Goal: Task Accomplishment & Management: Manage account settings

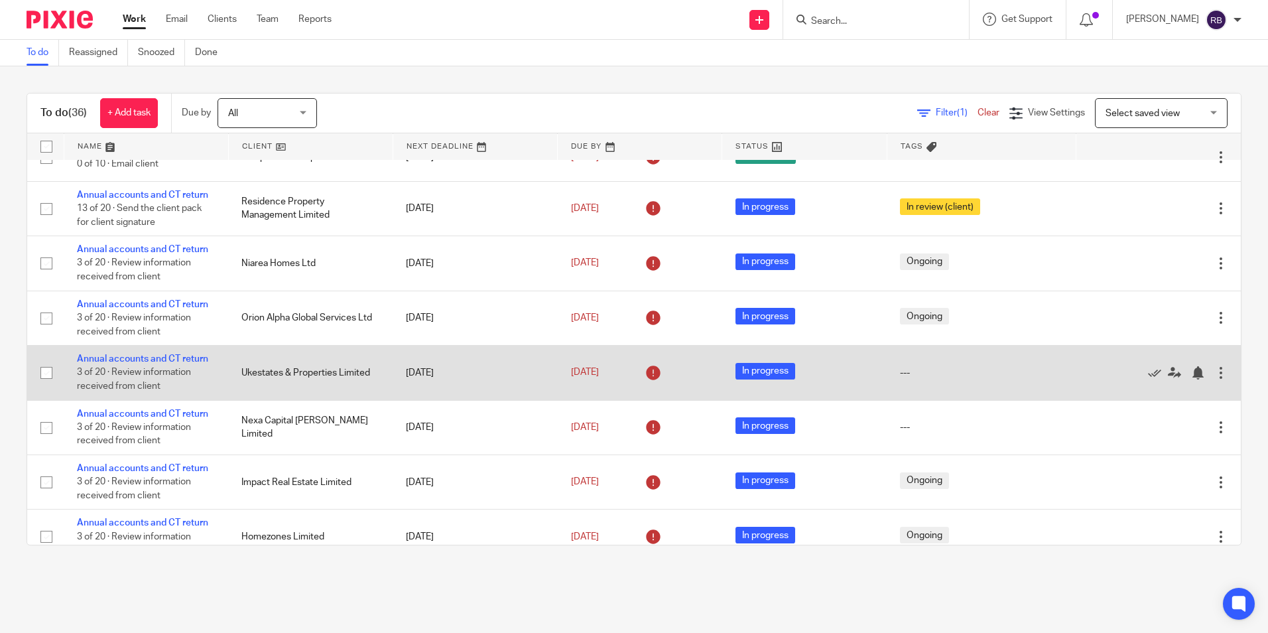
scroll to position [597, 0]
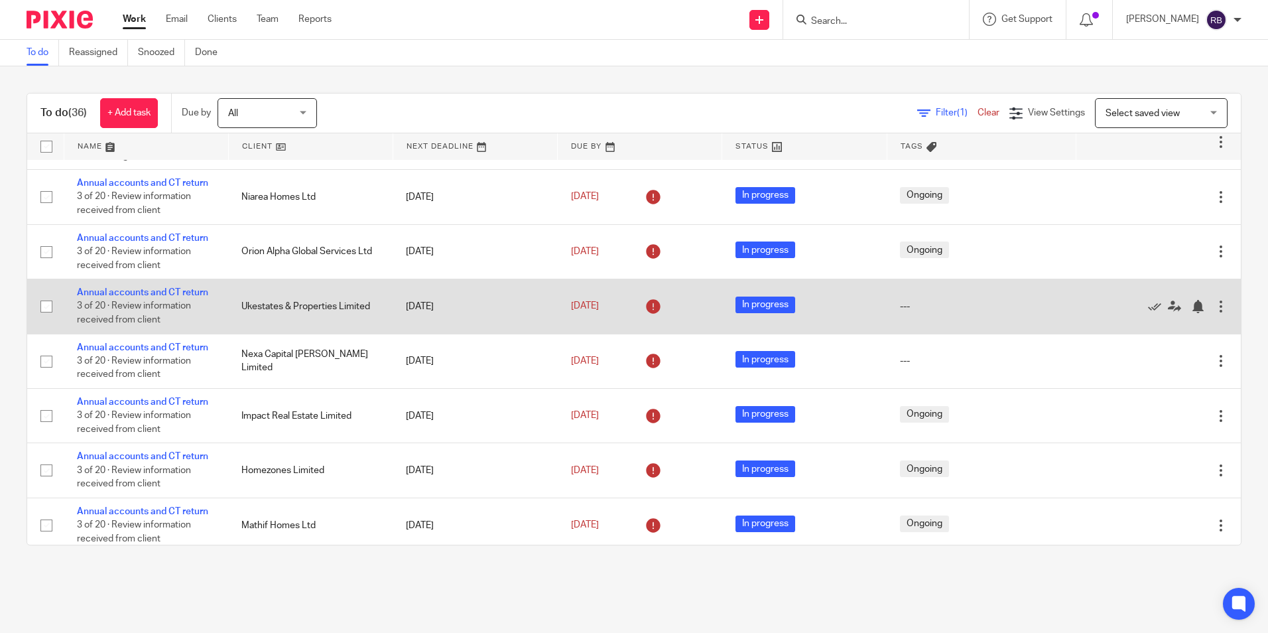
click at [188, 334] on td "Annual accounts and CT return 3 of 20 · Review information received from client" at bounding box center [146, 306] width 165 height 54
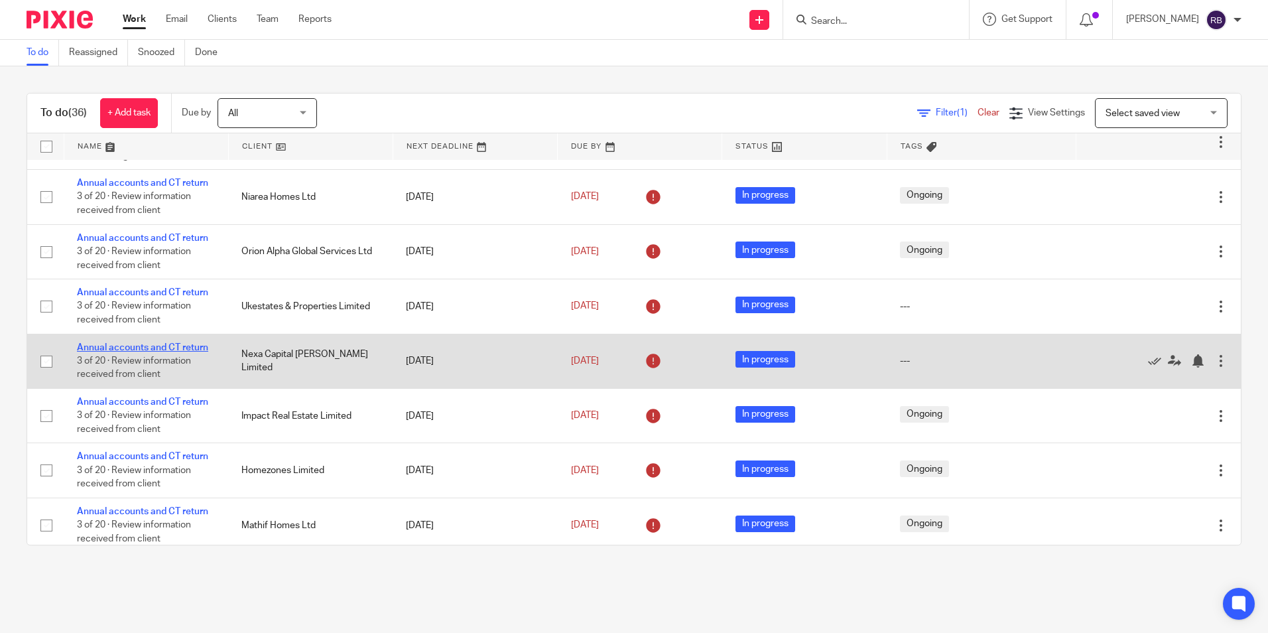
click at [185, 352] on link "Annual accounts and CT return" at bounding box center [142, 347] width 131 height 9
